Goal: Task Accomplishment & Management: Use online tool/utility

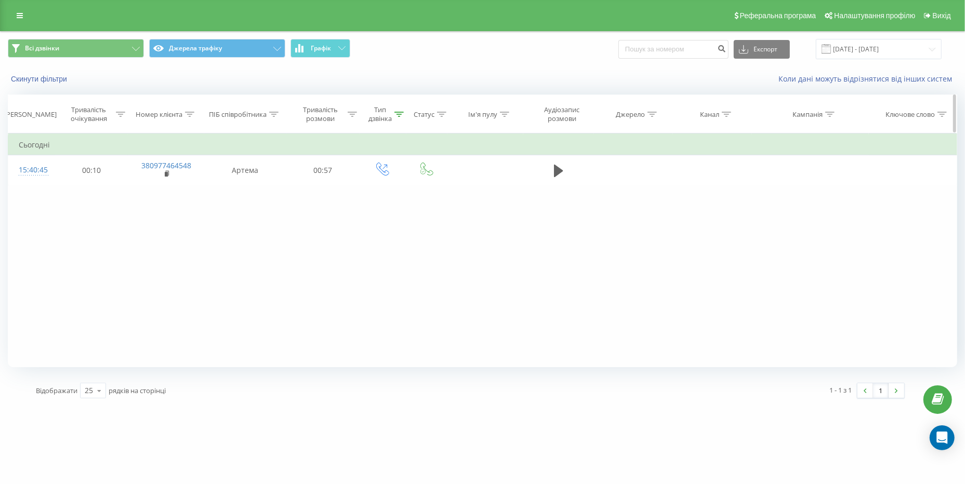
click at [400, 119] on div "Тип дзвінка" at bounding box center [385, 114] width 35 height 18
click at [416, 192] on icon at bounding box center [420, 189] width 10 height 10
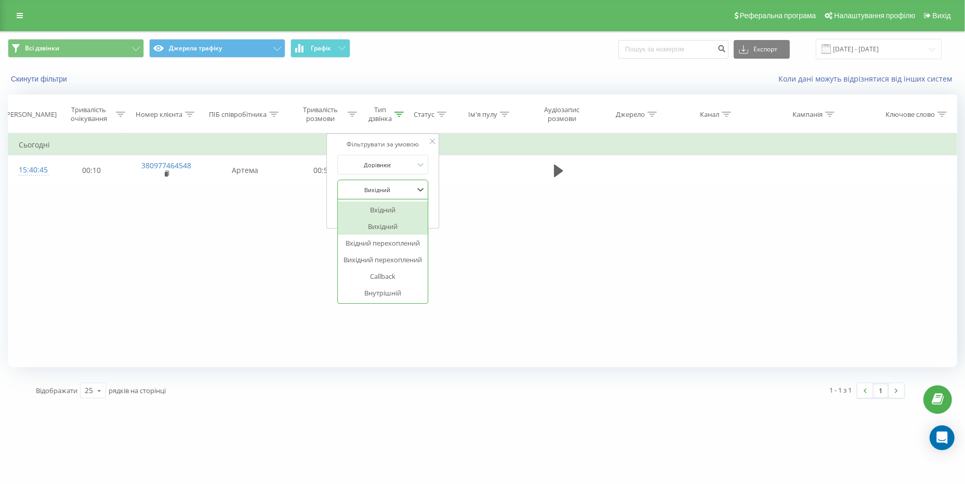
click at [404, 209] on div "Вхідний" at bounding box center [383, 210] width 90 height 17
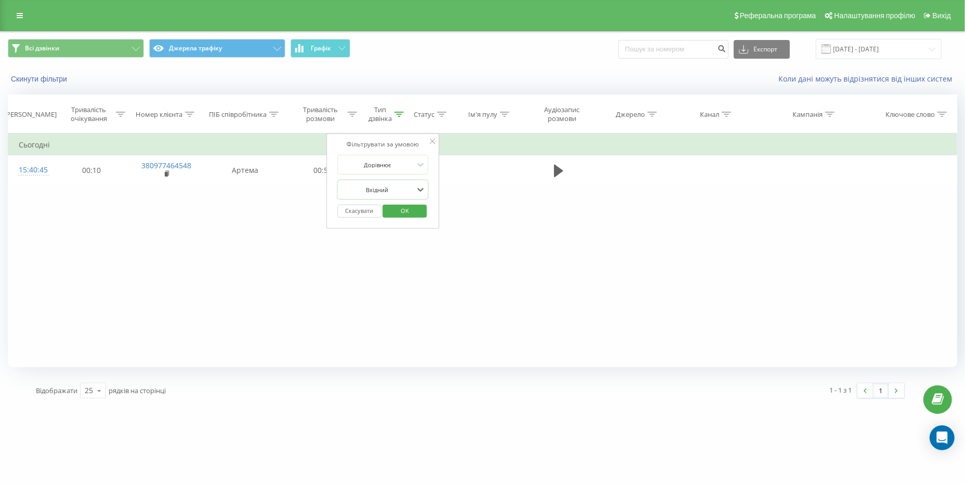
click at [395, 211] on span "OK" at bounding box center [404, 211] width 29 height 16
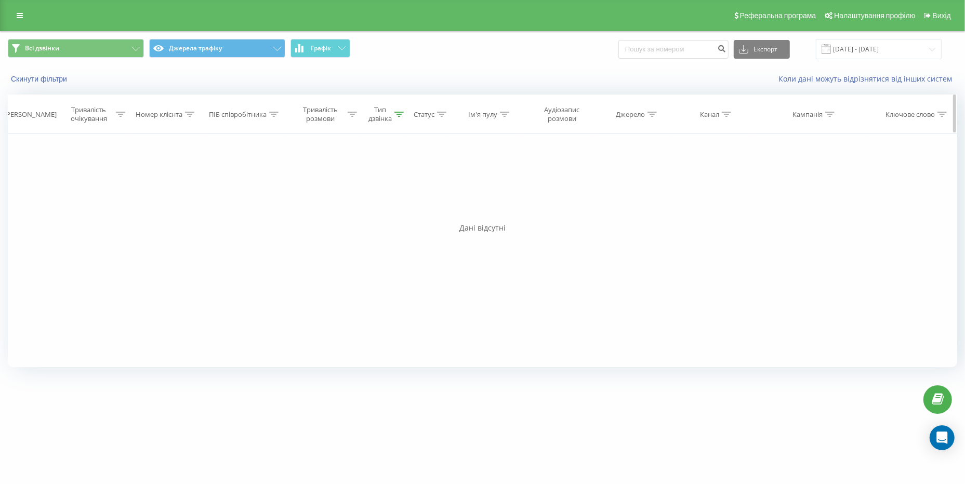
click at [402, 114] on icon at bounding box center [398, 114] width 9 height 5
click at [413, 190] on div at bounding box center [377, 190] width 74 height 10
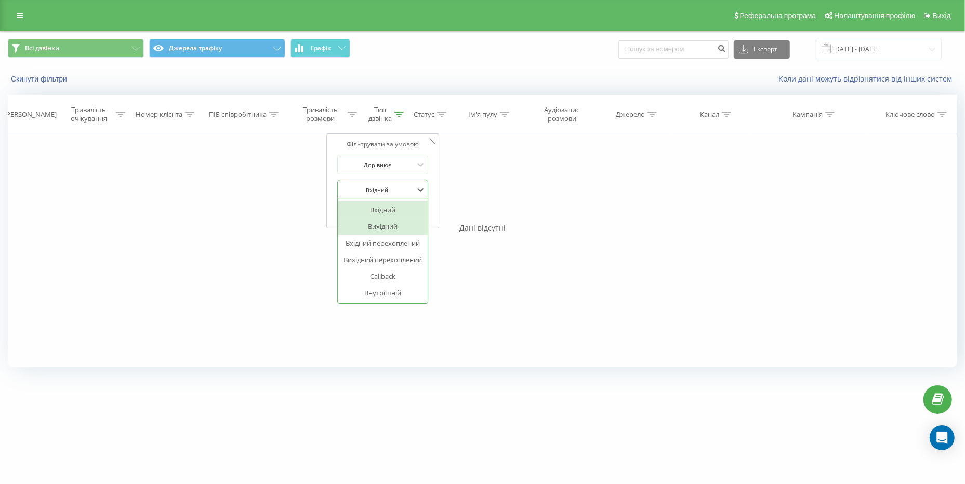
click at [377, 230] on div "Вихідний" at bounding box center [383, 226] width 90 height 17
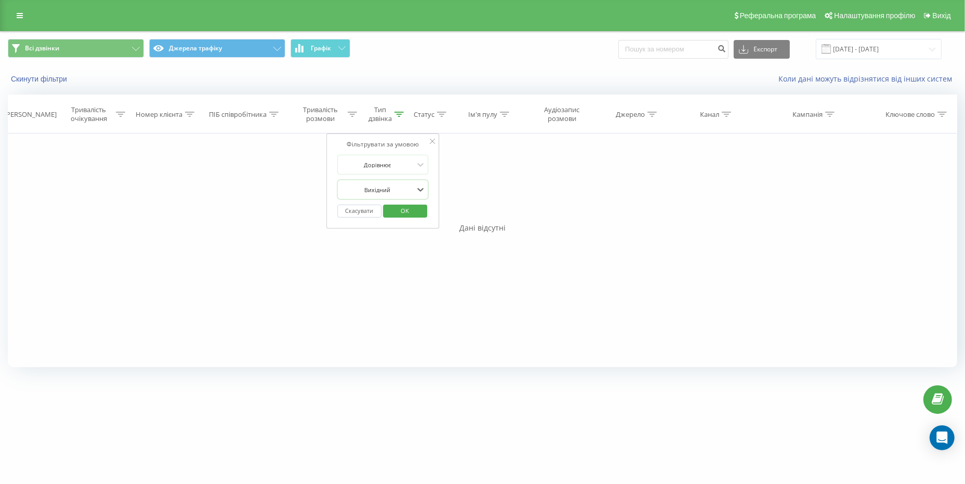
click at [402, 211] on span "OK" at bounding box center [404, 211] width 29 height 16
